Goal: Book appointment/travel/reservation

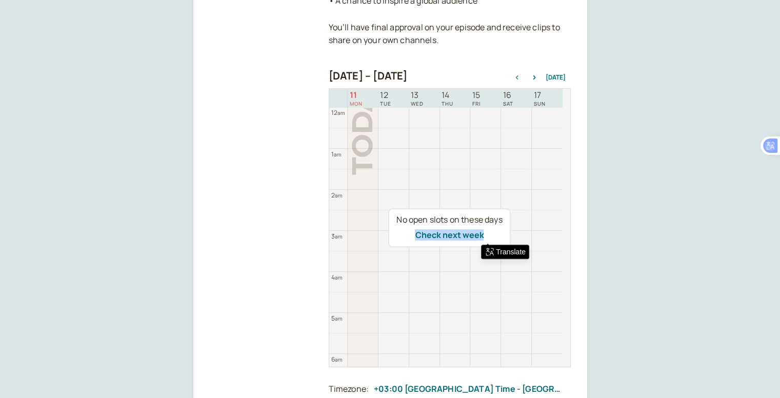
scroll to position [329, 0]
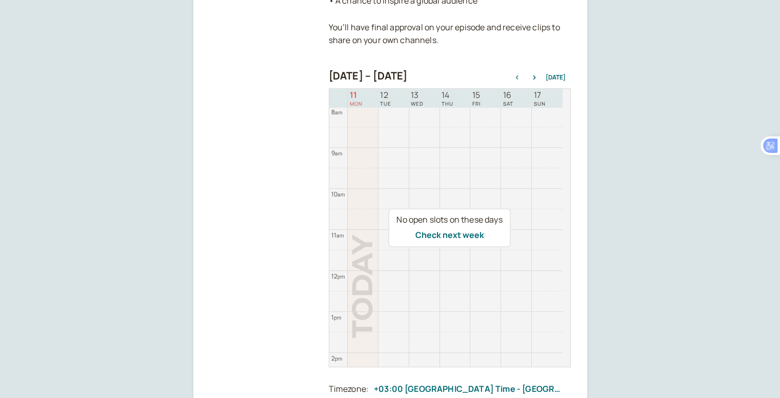
click at [478, 97] on div "No open slots on these days Check next week" at bounding box center [450, 227] width 242 height 278
click at [475, 103] on div "No open slots on these days Check next week" at bounding box center [450, 227] width 242 height 278
click at [489, 196] on div "No open slots on these days Check next week" at bounding box center [450, 227] width 242 height 278
click at [464, 236] on button "Check next week" at bounding box center [449, 234] width 69 height 9
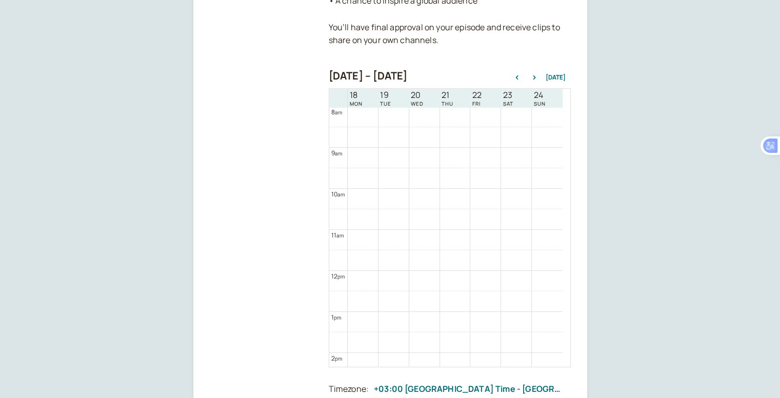
click at [420, 156] on td at bounding box center [455, 158] width 215 height 21
click at [427, 206] on td at bounding box center [455, 199] width 215 height 21
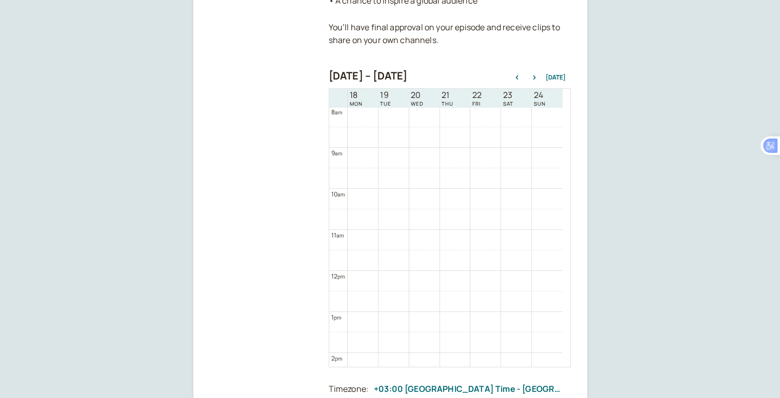
click at [428, 232] on td at bounding box center [455, 240] width 215 height 21
click at [432, 267] on td at bounding box center [455, 260] width 215 height 21
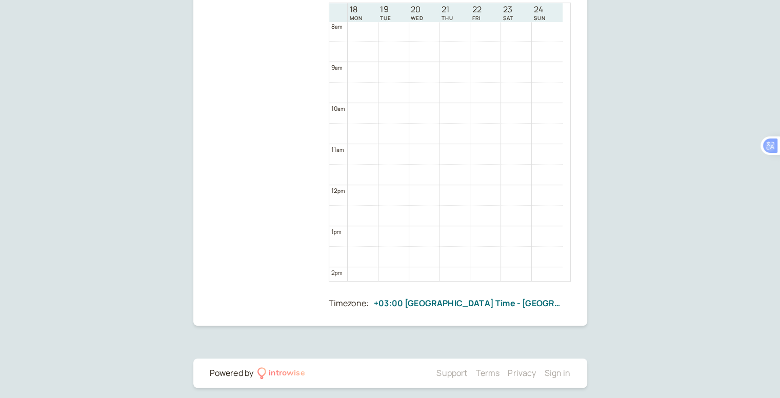
scroll to position [496, 0]
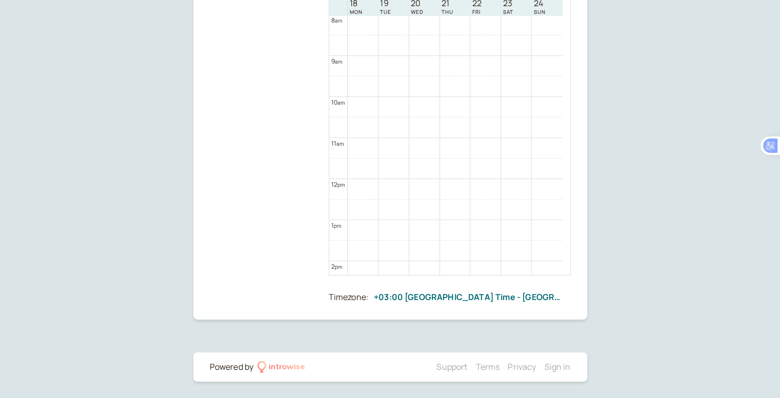
click at [510, 177] on td at bounding box center [455, 168] width 215 height 21
click at [513, 190] on td at bounding box center [455, 189] width 215 height 21
click at [430, 187] on td at bounding box center [455, 189] width 215 height 21
